Goal: Task Accomplishment & Management: Manage account settings

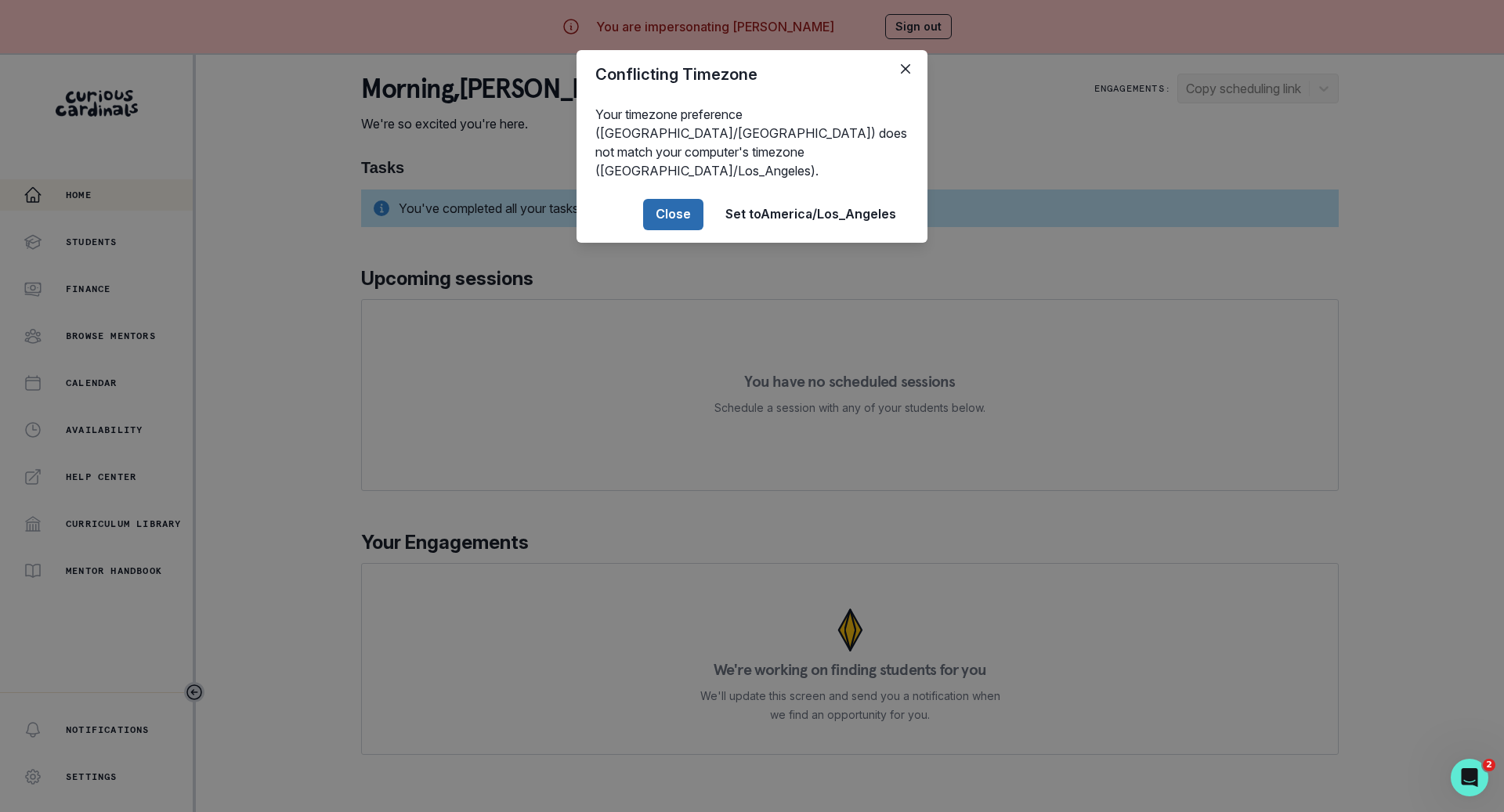
click at [680, 199] on button "Close" at bounding box center [674, 214] width 60 height 31
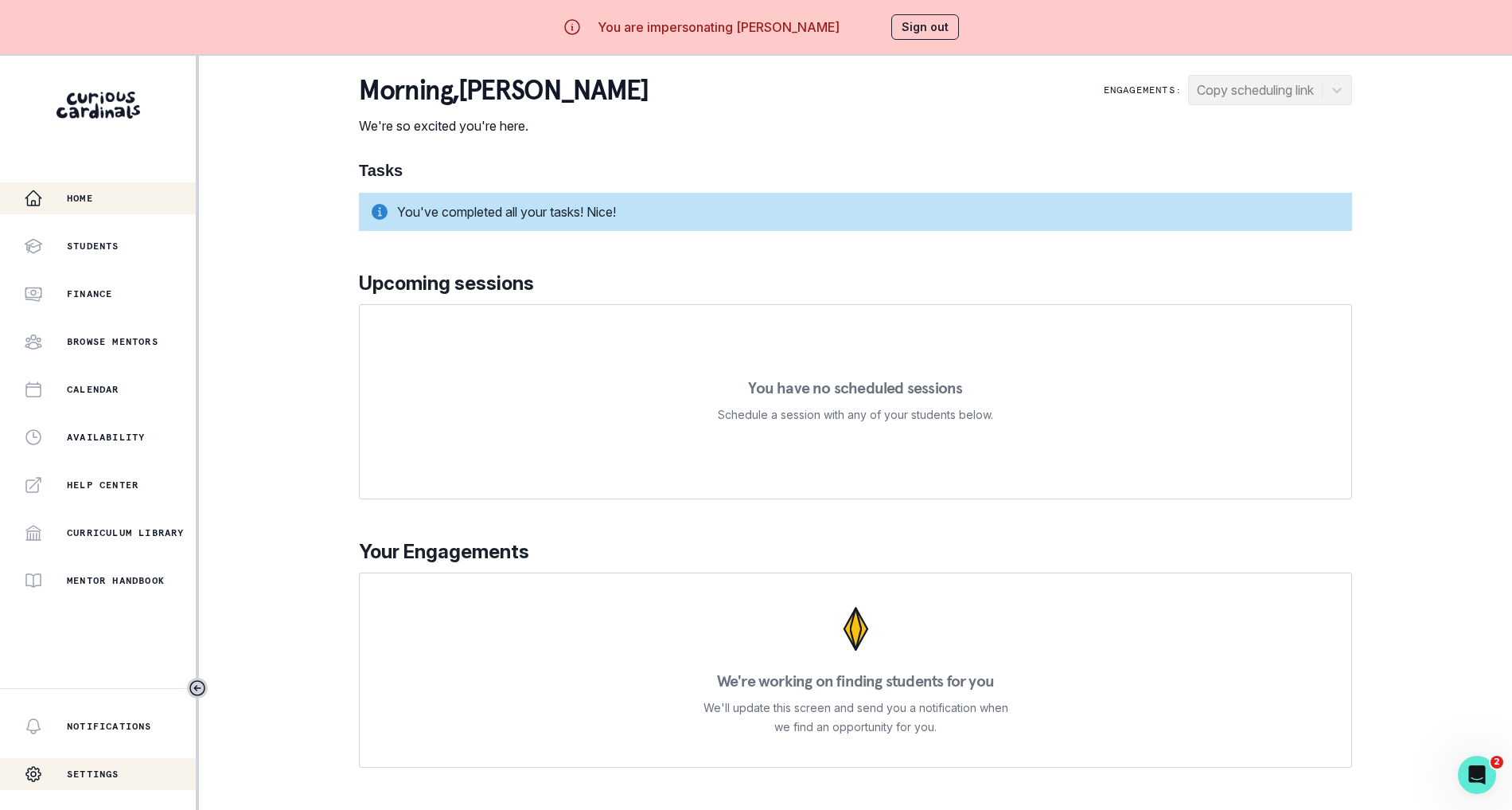
click at [104, 780] on p "Settings" at bounding box center [93, 773] width 53 height 13
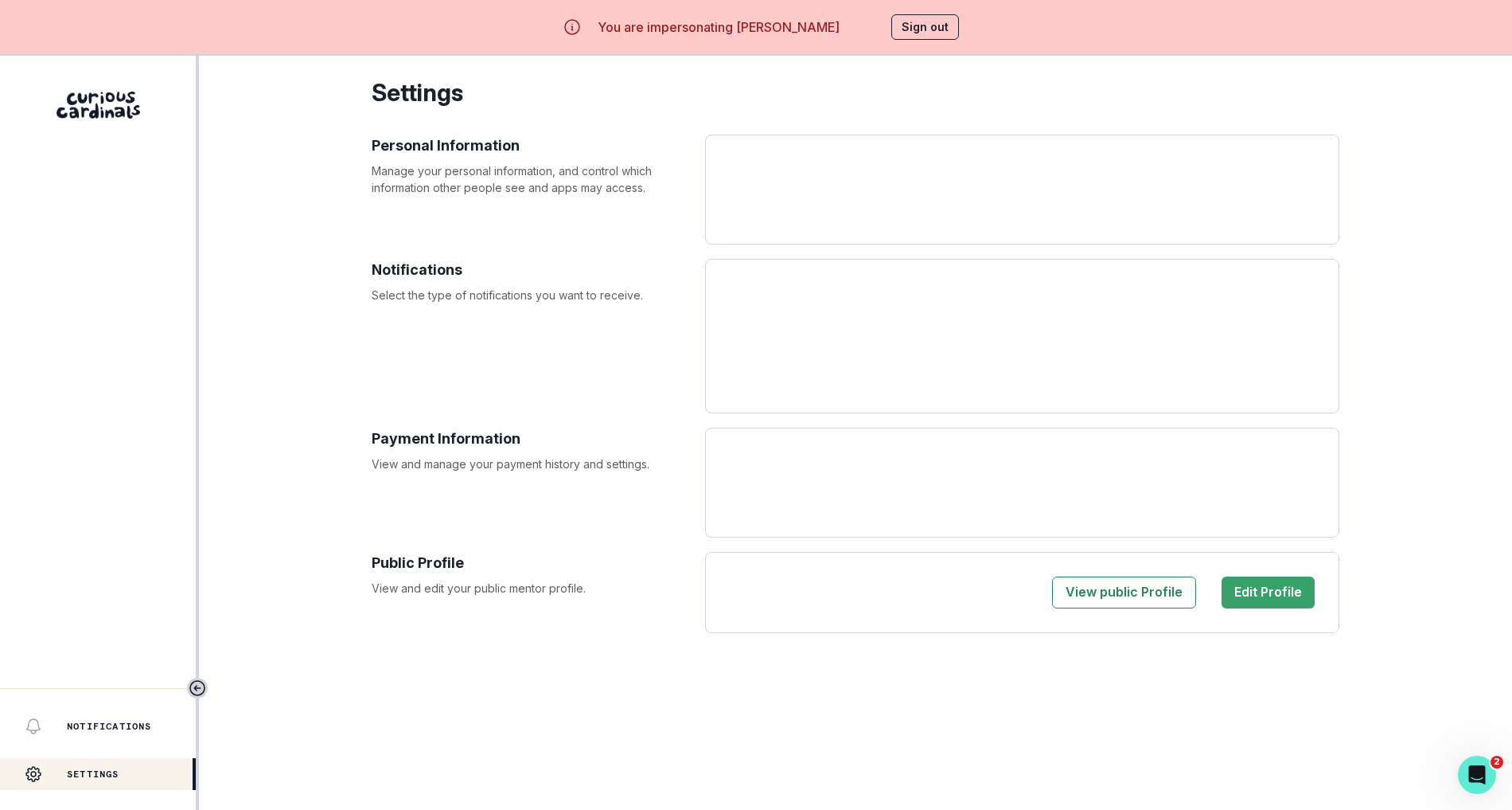
select select "America/[GEOGRAPHIC_DATA]"
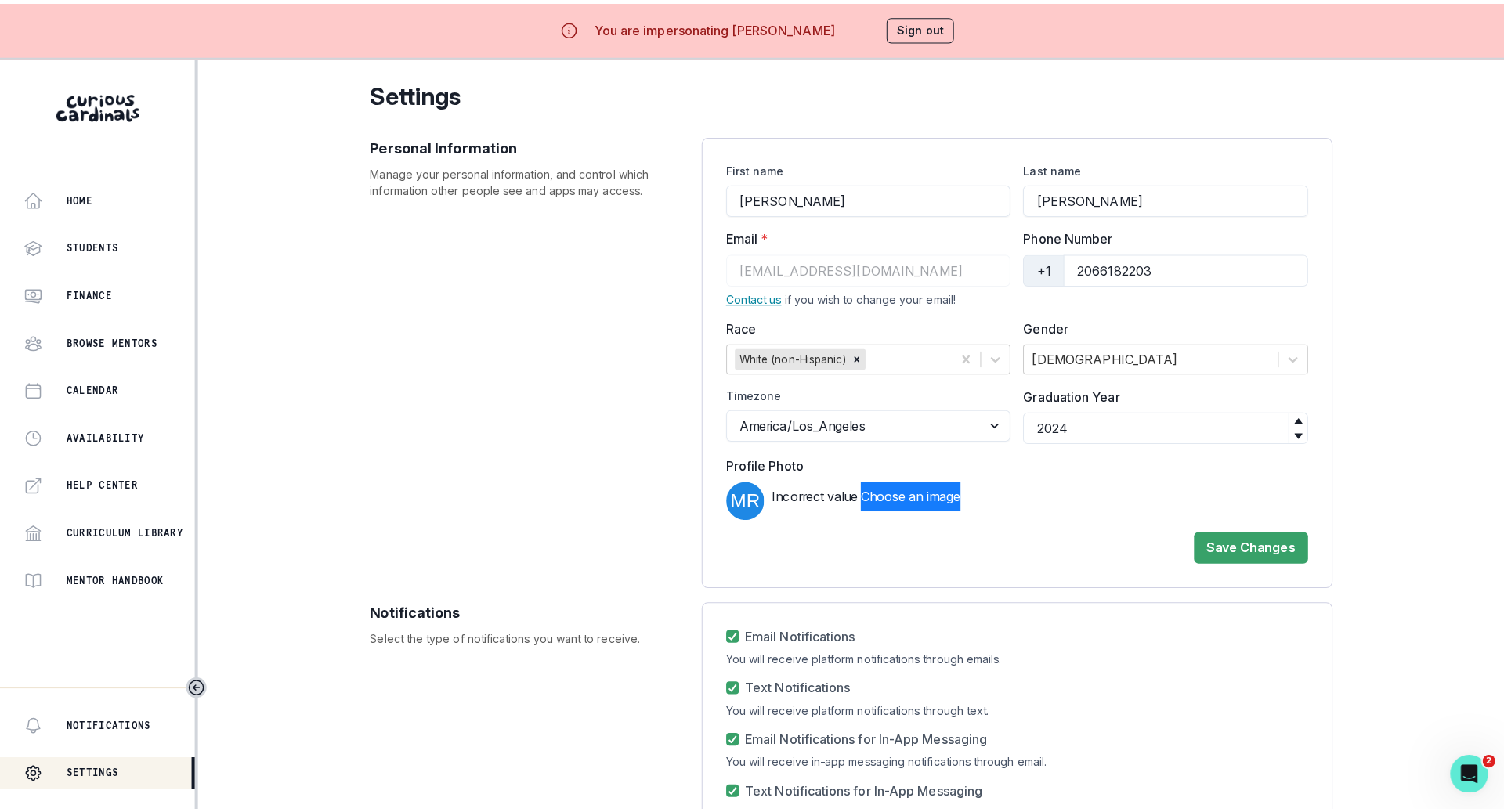
scroll to position [292, 0]
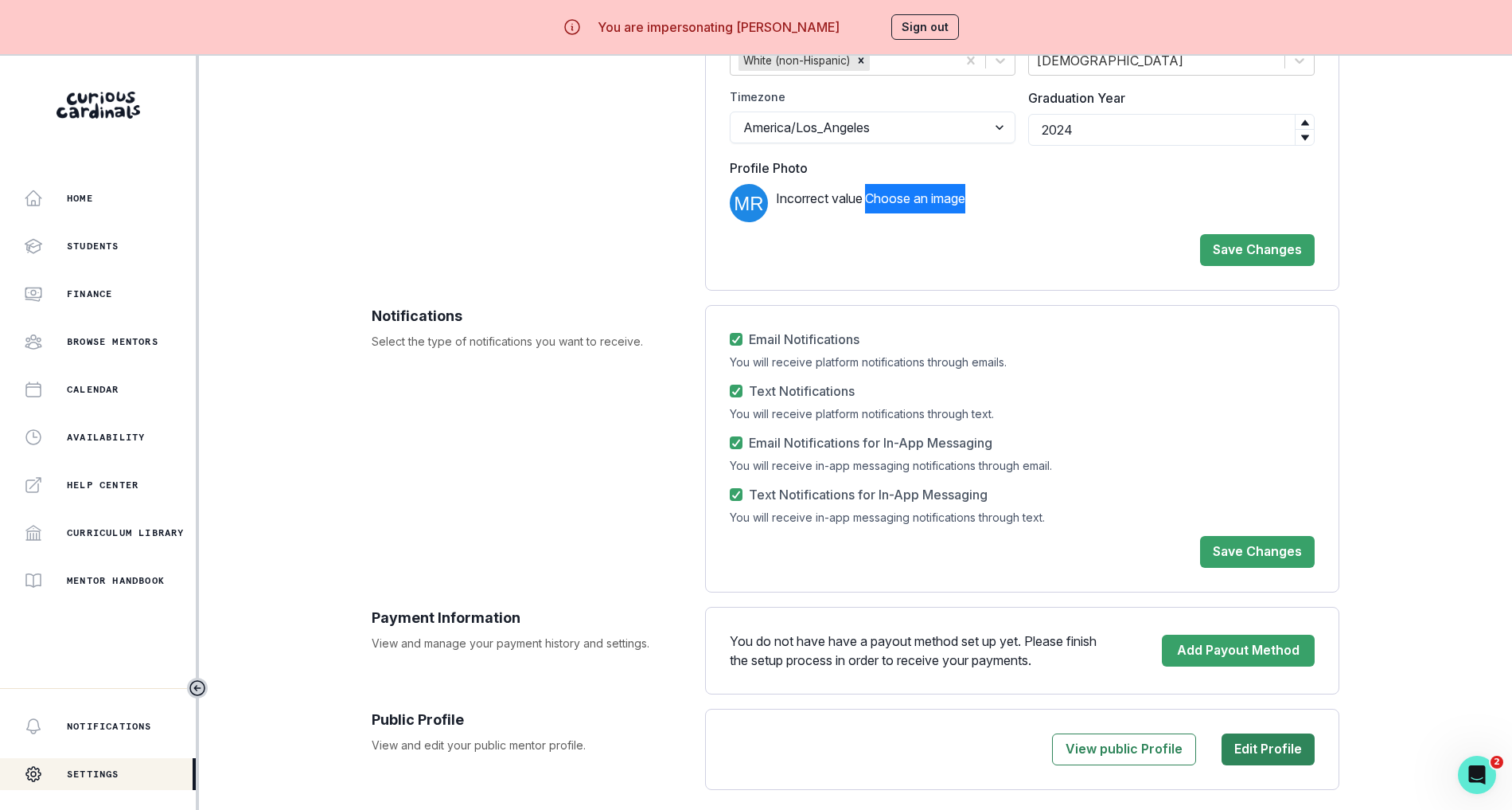
click at [1267, 737] on button "Edit Profile" at bounding box center [1267, 749] width 93 height 32
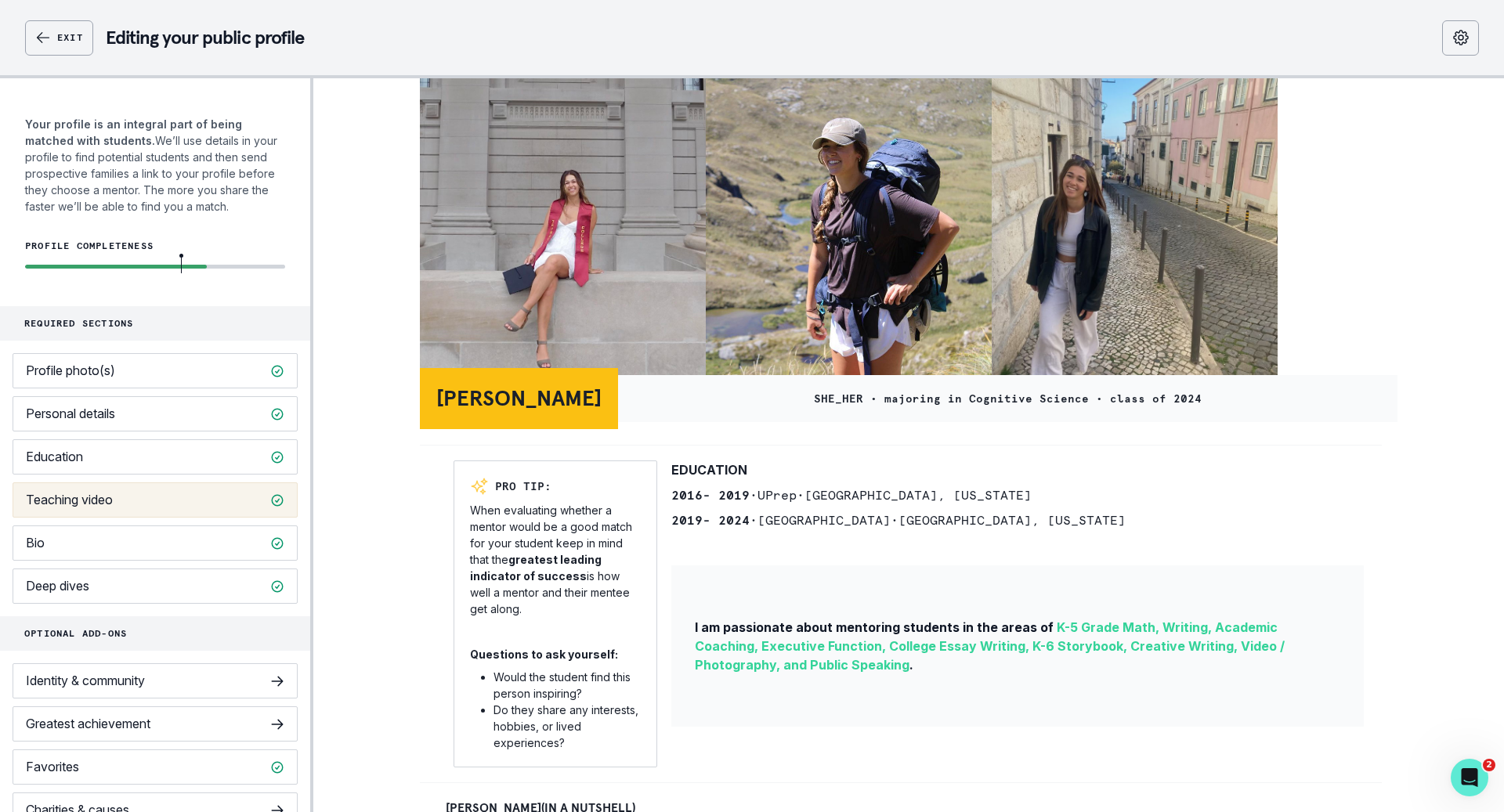
click at [149, 506] on button "Teaching video" at bounding box center [155, 500] width 285 height 35
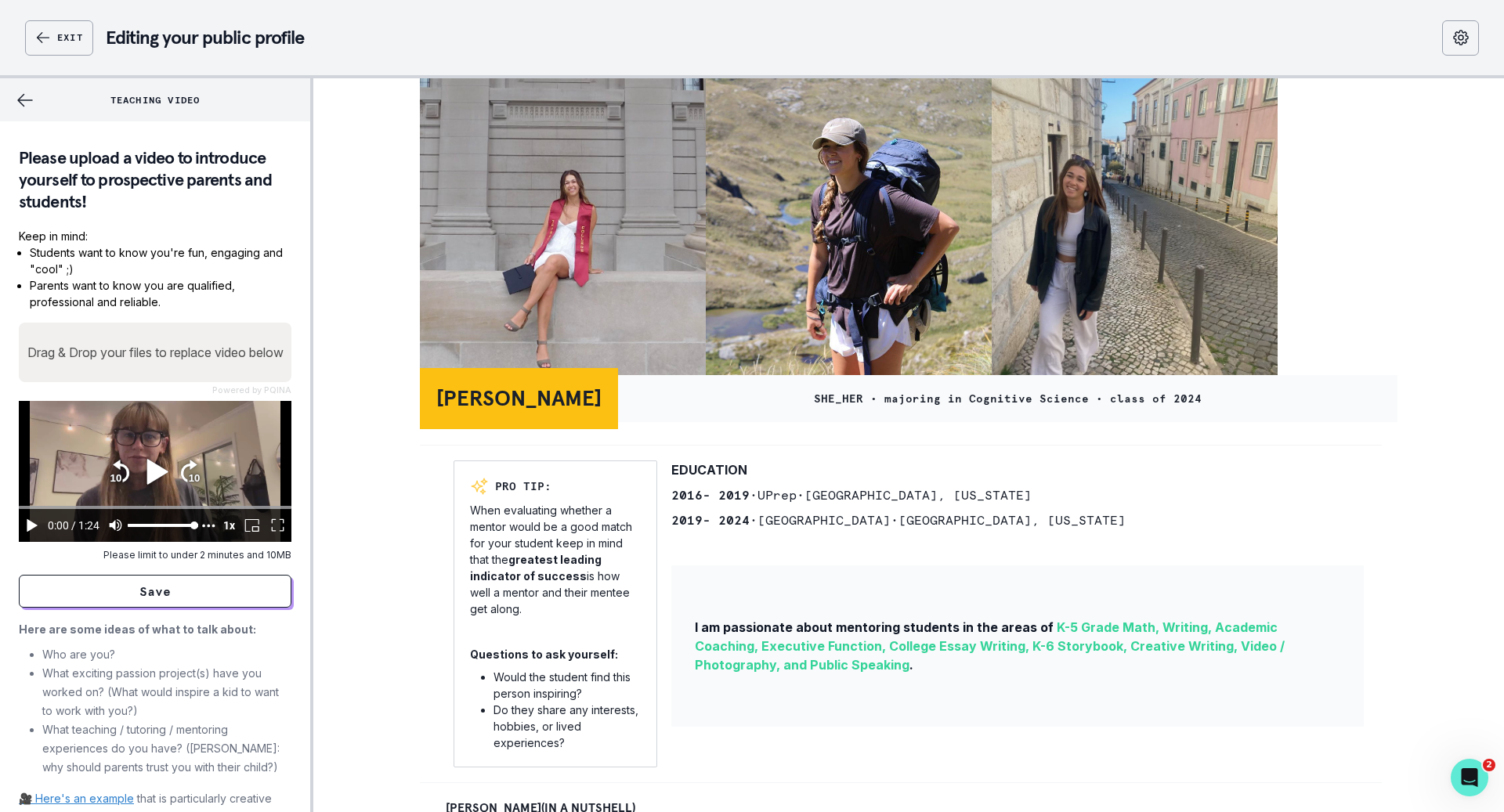
click at [147, 474] on icon "play" at bounding box center [157, 471] width 21 height 25
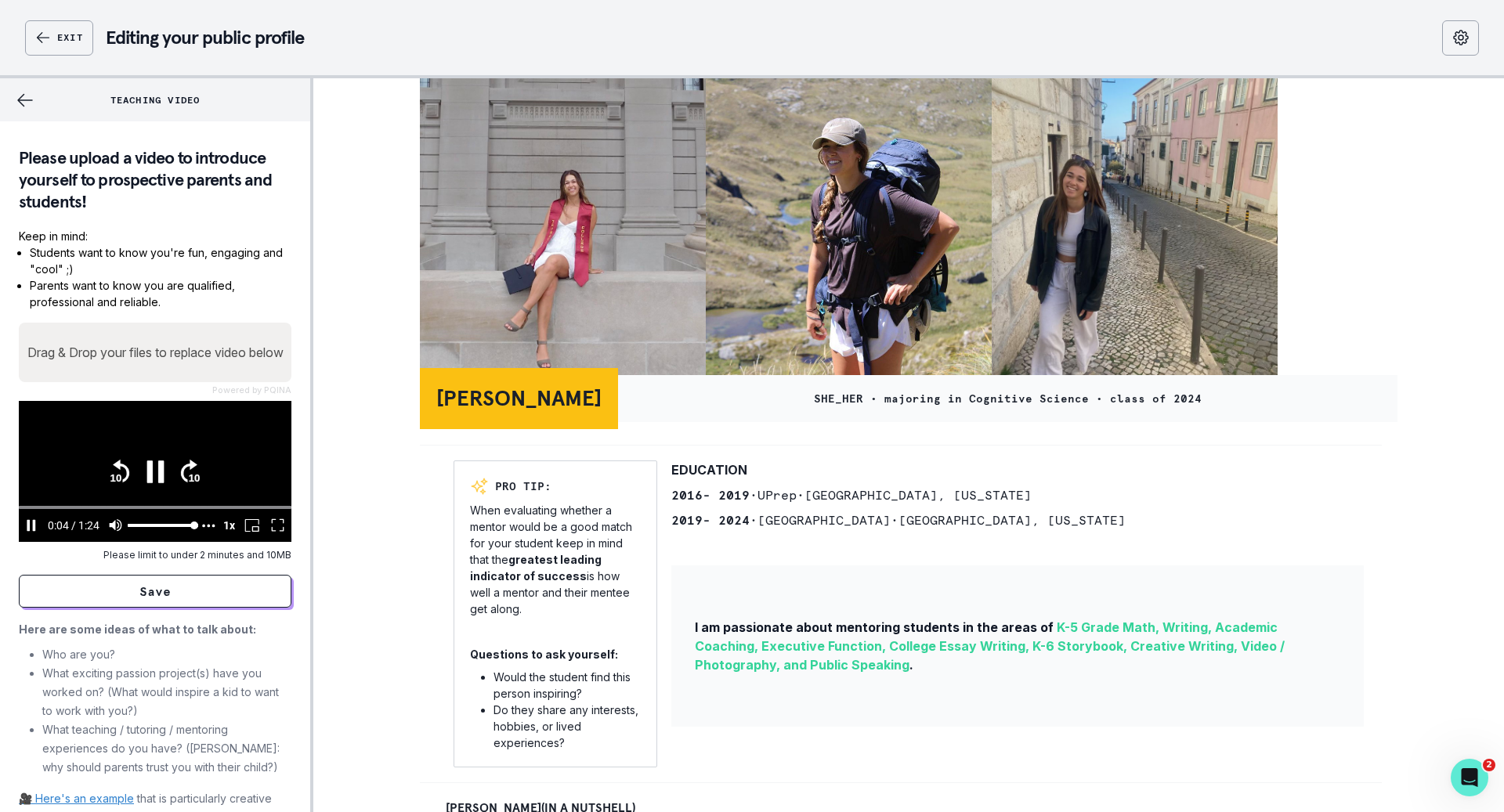
click at [144, 462] on icon "pause" at bounding box center [155, 472] width 34 height 34
type input "4.391307"
click at [39, 103] on button "back" at bounding box center [25, 99] width 50 height 43
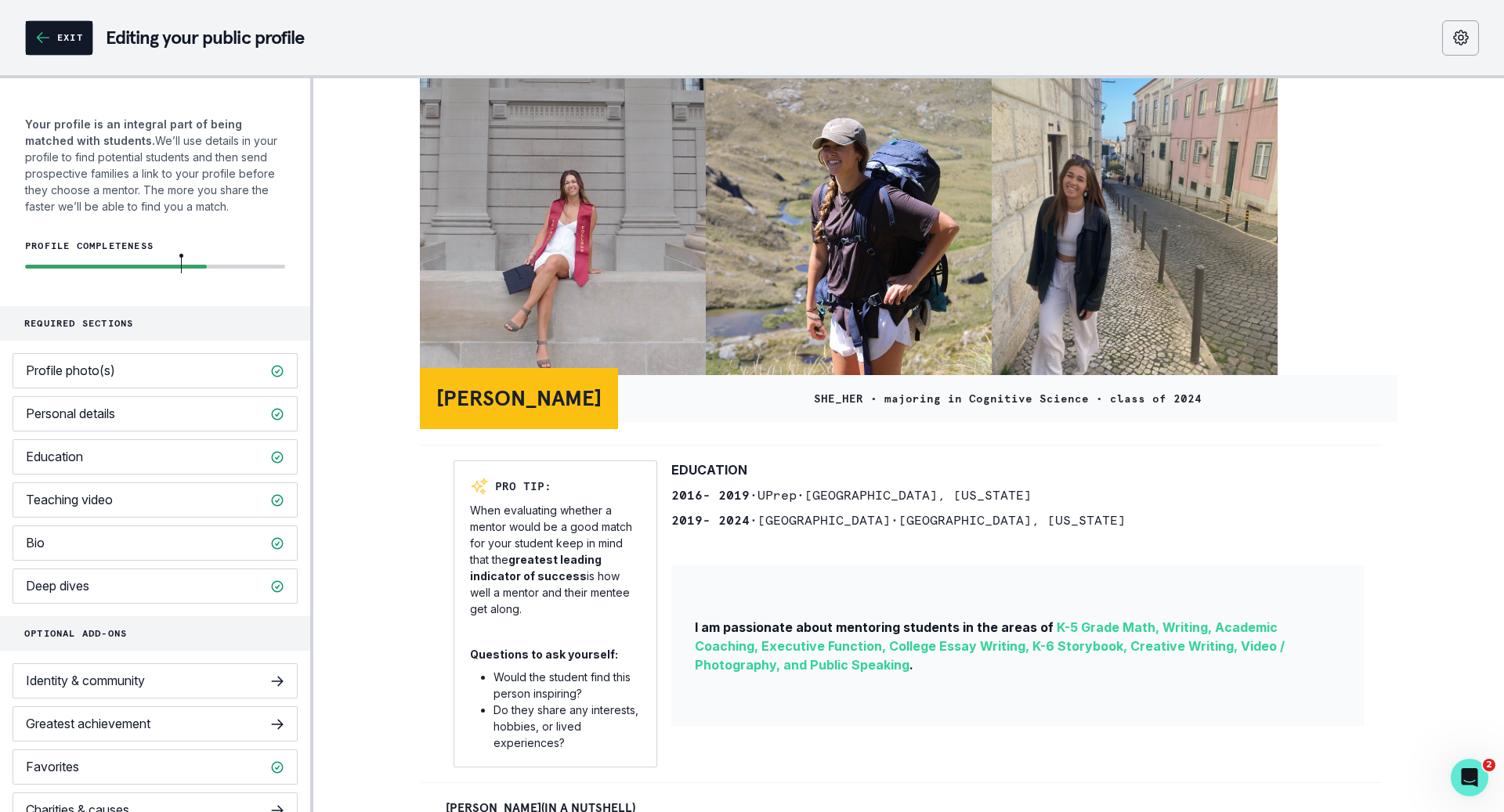
click at [45, 45] on button "Exit" at bounding box center [59, 38] width 66 height 34
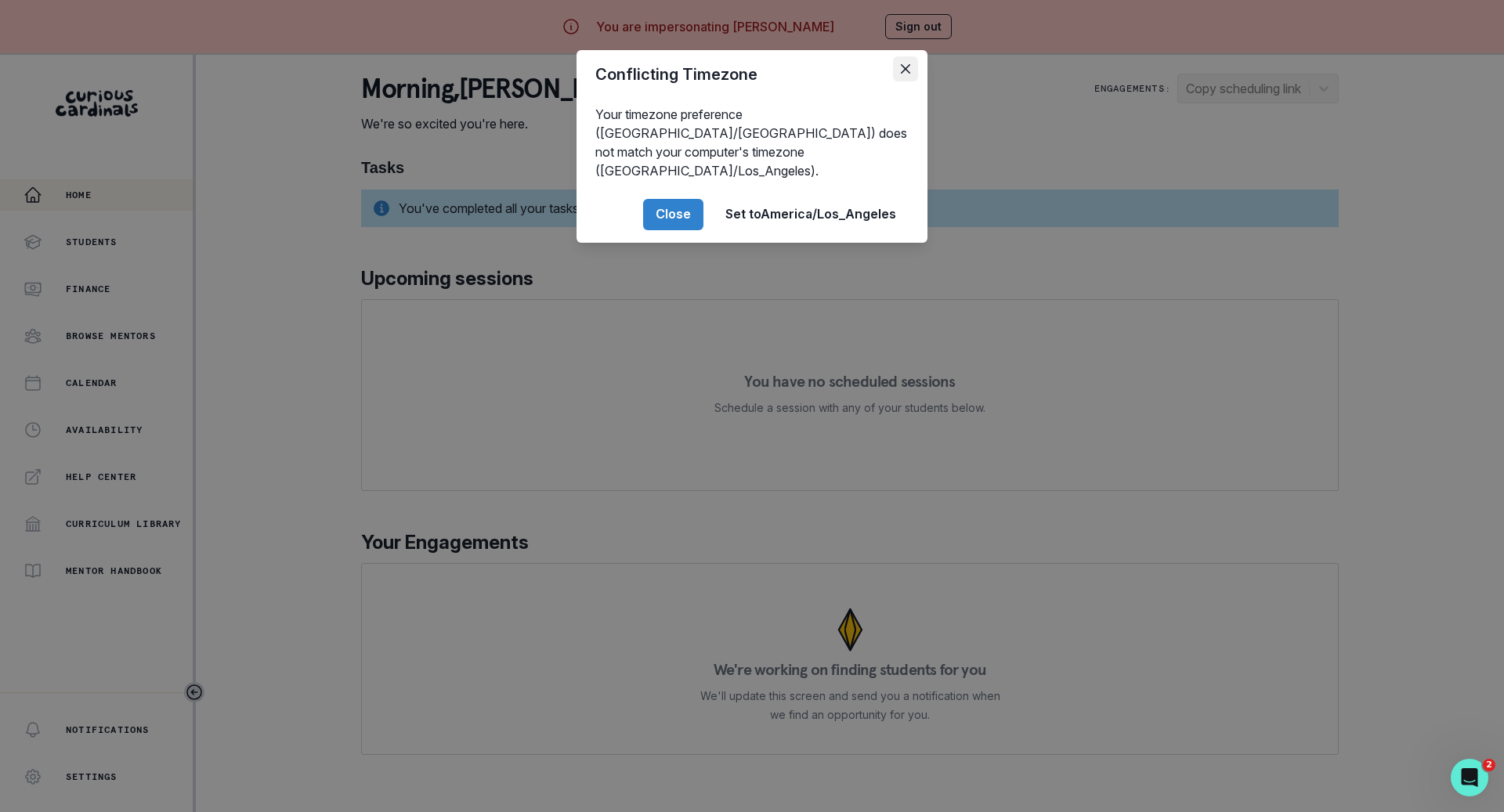
click at [903, 62] on button "Close" at bounding box center [906, 69] width 25 height 25
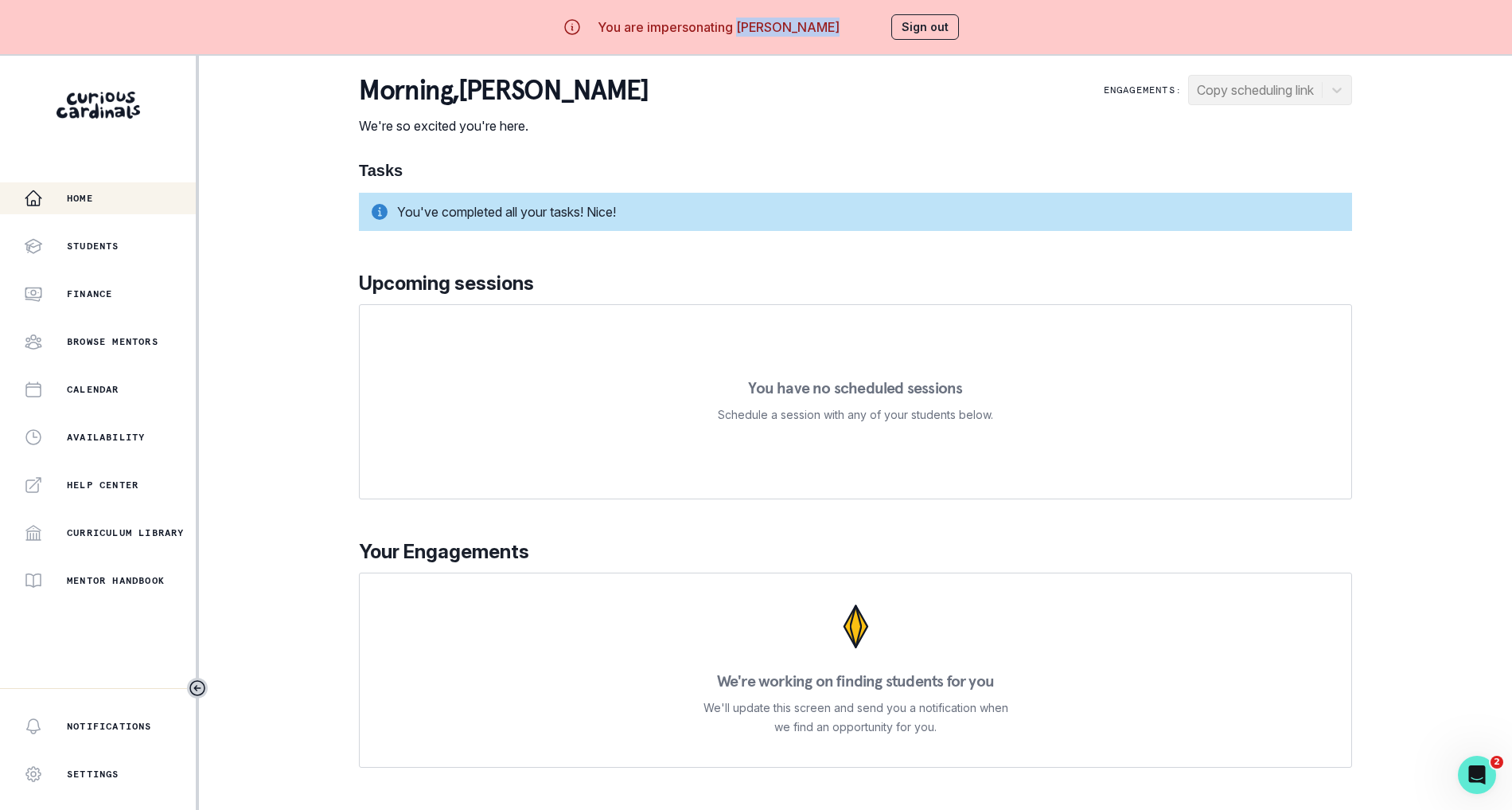
drag, startPoint x: 838, startPoint y: 31, endPoint x: 747, endPoint y: 34, distance: 91.0
click at [747, 34] on div "You are impersonating [PERSON_NAME] Sign out" at bounding box center [756, 26] width 452 height 38
copy p "[PERSON_NAME]"
click at [937, 32] on button "Sign out" at bounding box center [925, 27] width 67 height 26
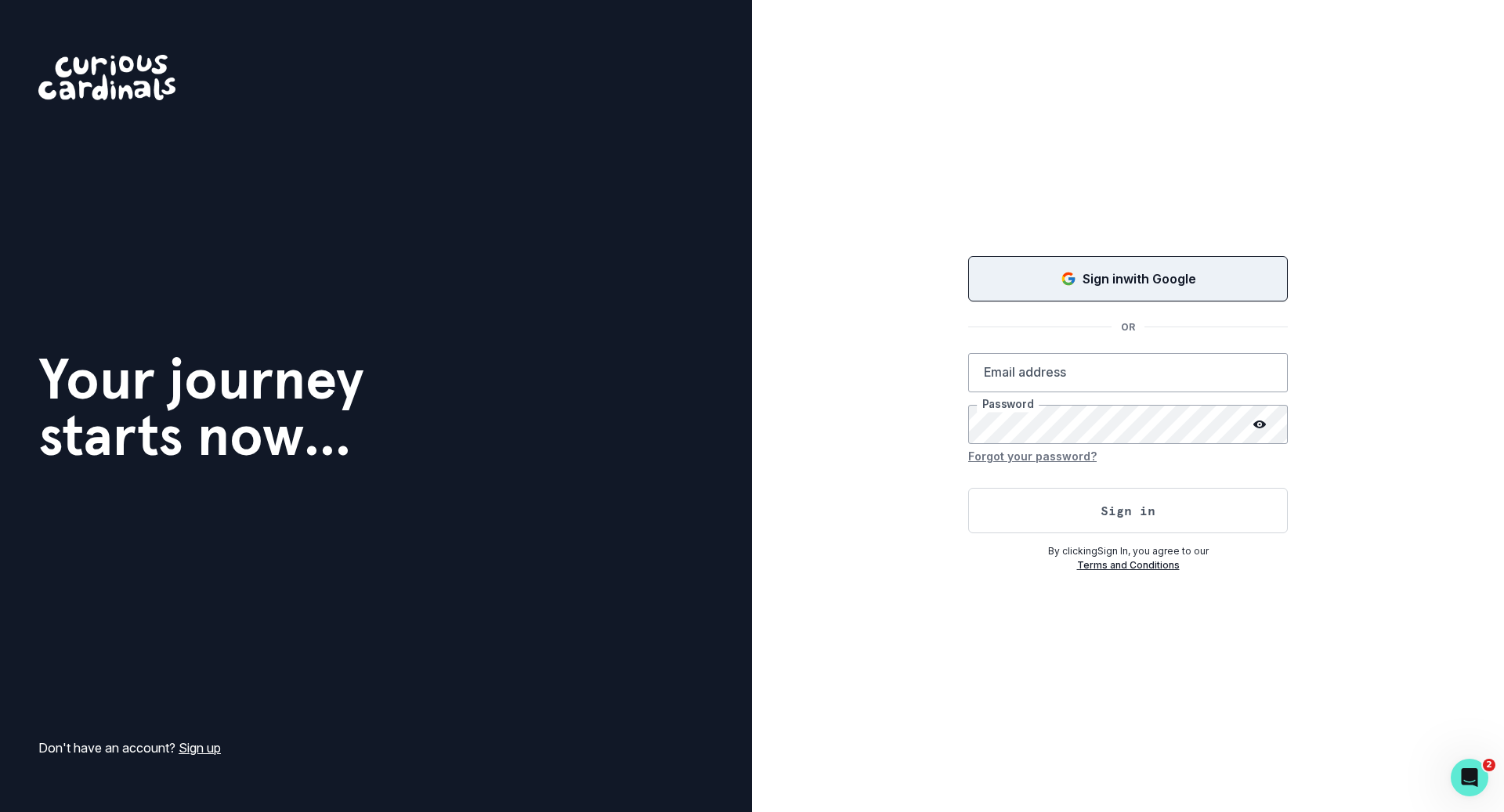
click at [1179, 268] on button "Sign in with Google" at bounding box center [1127, 278] width 320 height 45
